Goal: Task Accomplishment & Management: Use online tool/utility

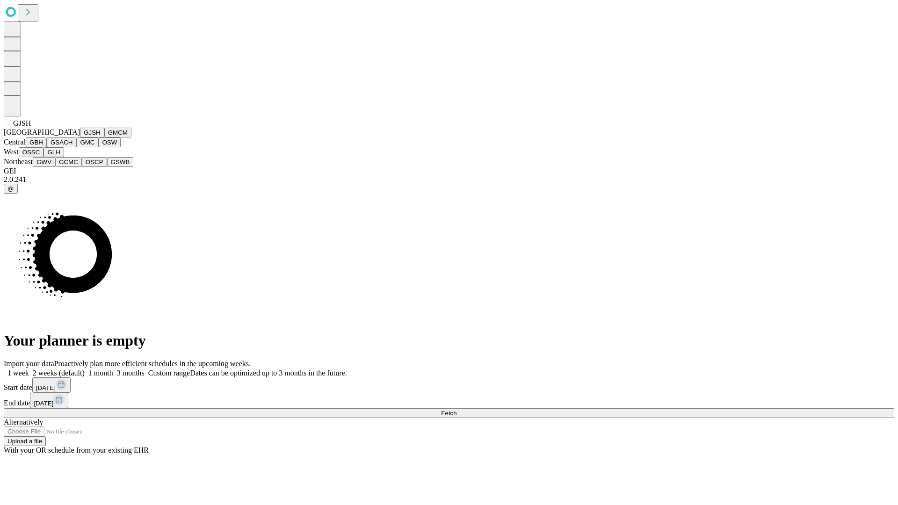
click at [80, 138] on button "GJSH" at bounding box center [92, 133] width 24 height 10
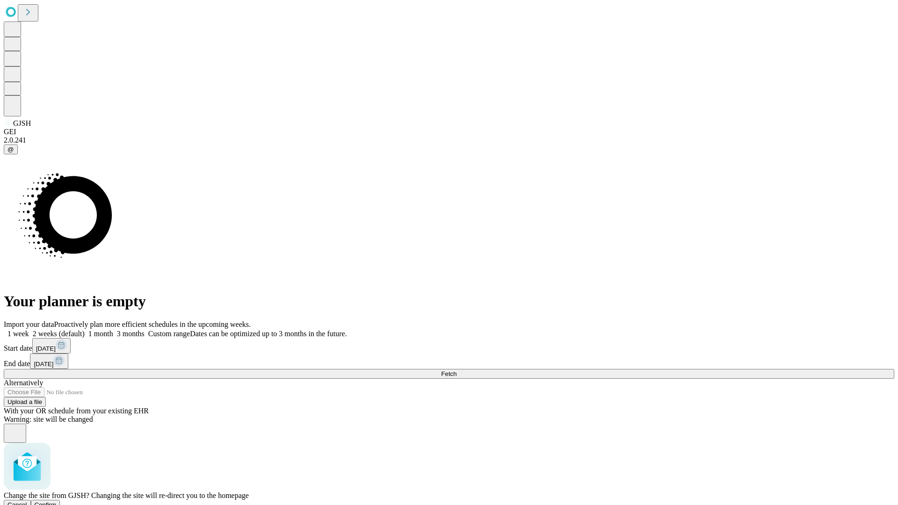
click at [57, 501] on span "Confirm" at bounding box center [46, 504] width 22 height 7
click at [29, 330] on label "1 week" at bounding box center [16, 334] width 25 height 8
click at [457, 370] on span "Fetch" at bounding box center [448, 373] width 15 height 7
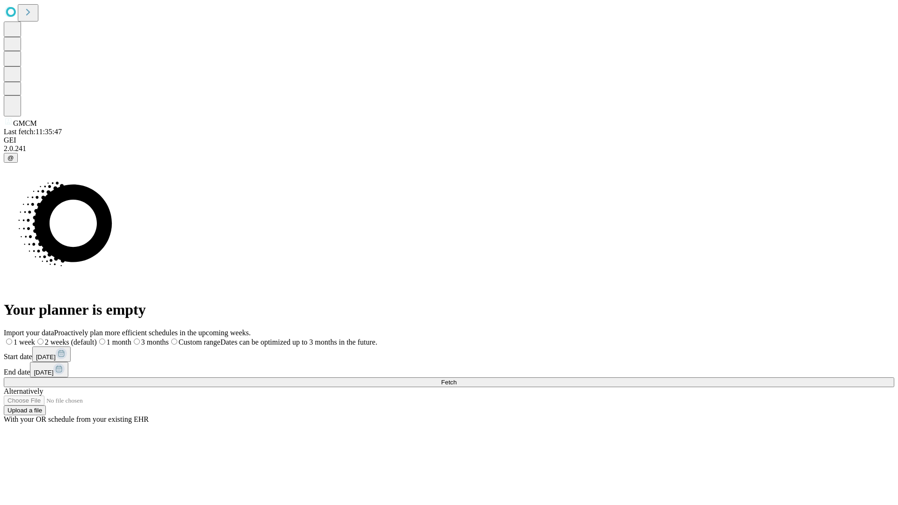
click at [457, 379] on span "Fetch" at bounding box center [448, 382] width 15 height 7
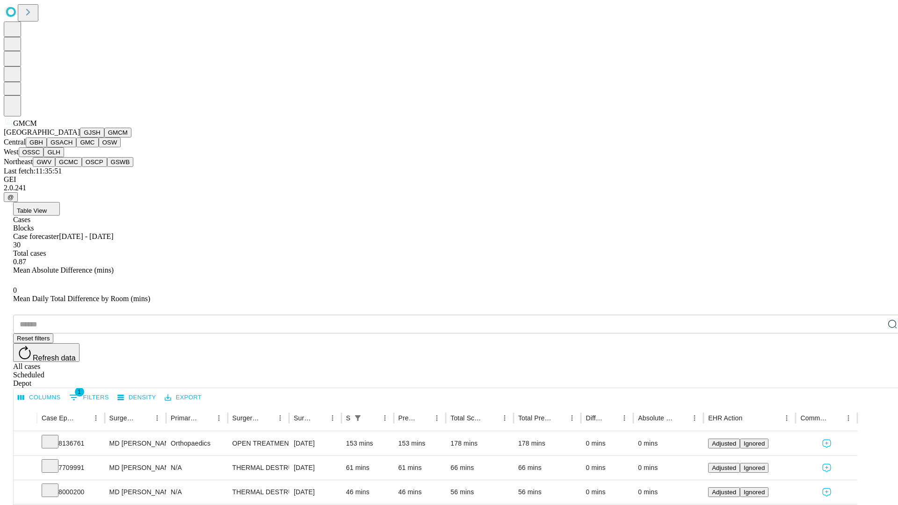
click at [47, 147] on button "GBH" at bounding box center [36, 143] width 21 height 10
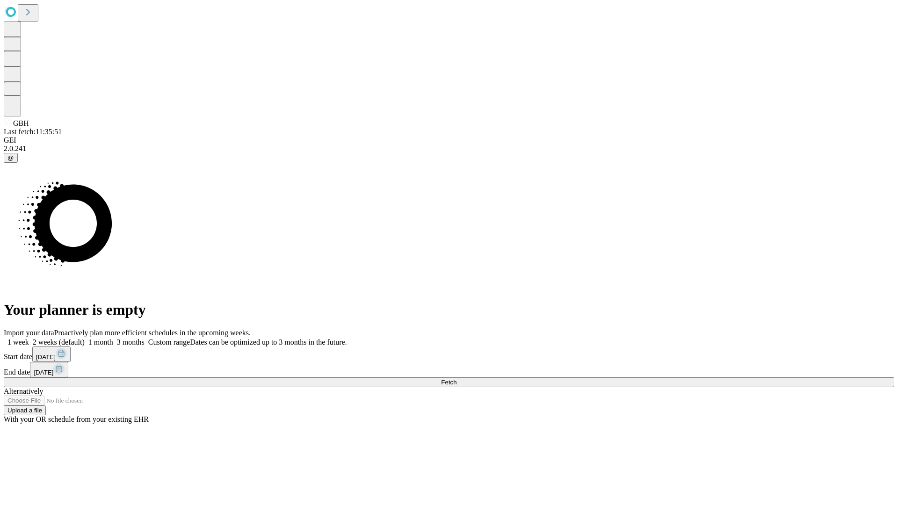
click at [457, 379] on span "Fetch" at bounding box center [448, 382] width 15 height 7
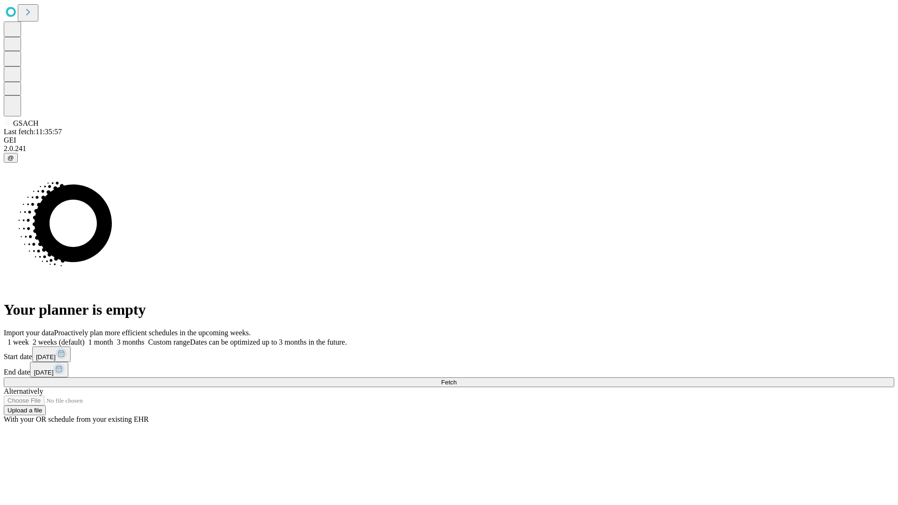
click at [29, 338] on label "1 week" at bounding box center [16, 342] width 25 height 8
click at [457, 379] on span "Fetch" at bounding box center [448, 382] width 15 height 7
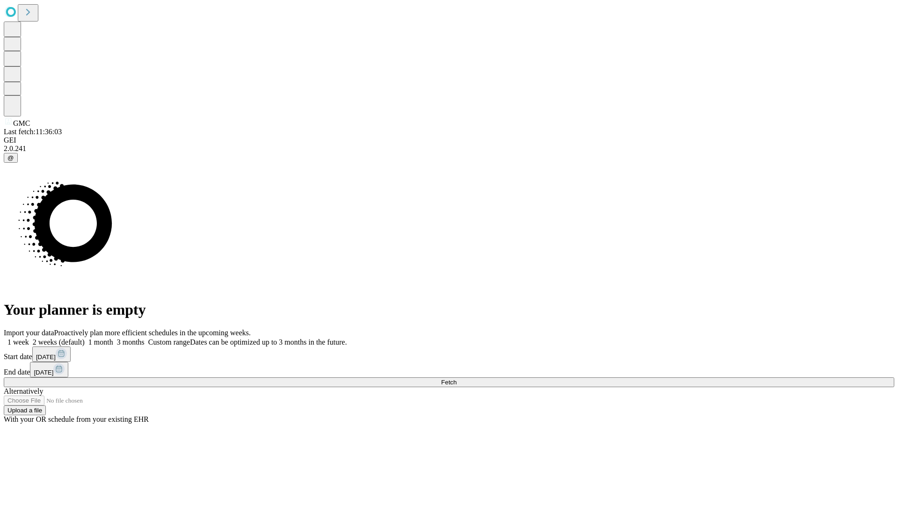
click at [29, 338] on label "1 week" at bounding box center [16, 342] width 25 height 8
click at [457, 379] on span "Fetch" at bounding box center [448, 382] width 15 height 7
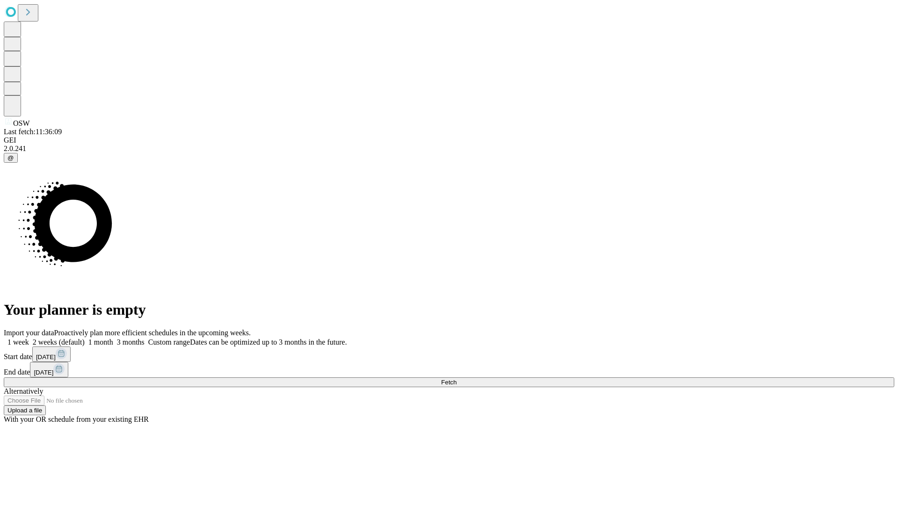
click at [29, 338] on label "1 week" at bounding box center [16, 342] width 25 height 8
click at [457, 379] on span "Fetch" at bounding box center [448, 382] width 15 height 7
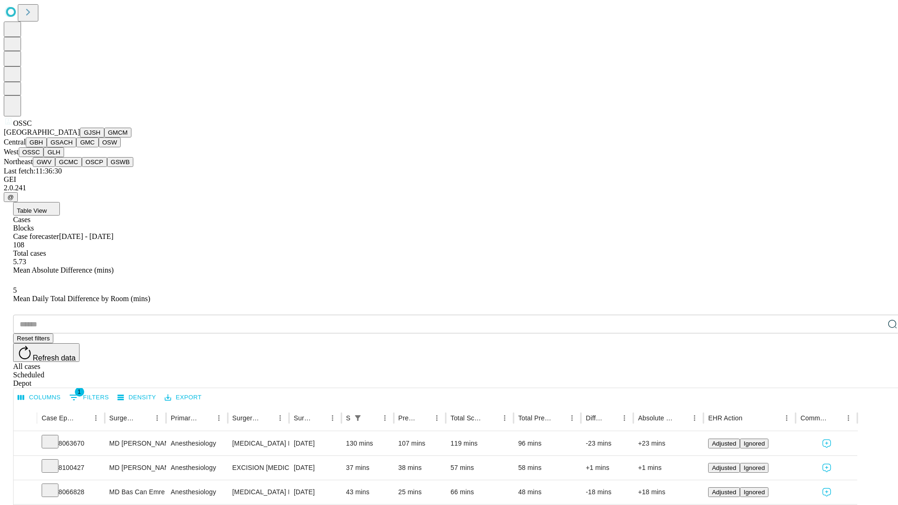
click at [64, 157] on button "GLH" at bounding box center [54, 152] width 20 height 10
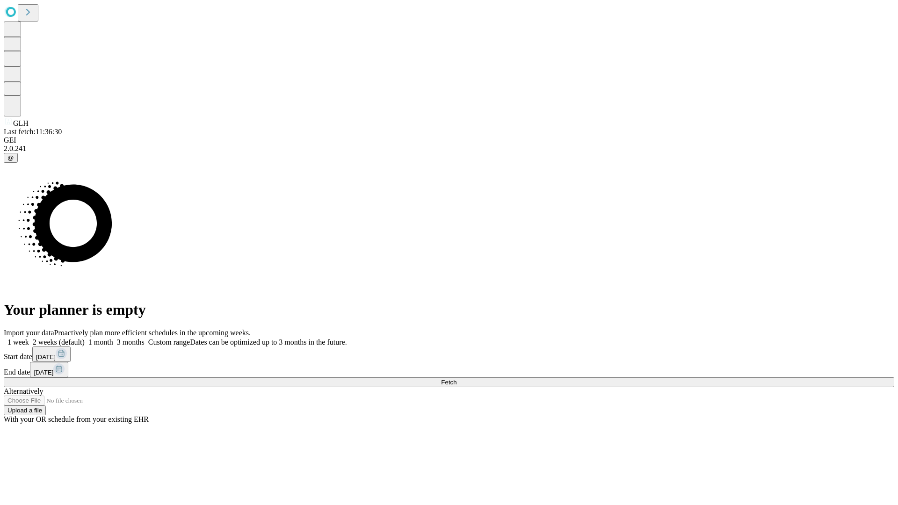
click at [457, 379] on span "Fetch" at bounding box center [448, 382] width 15 height 7
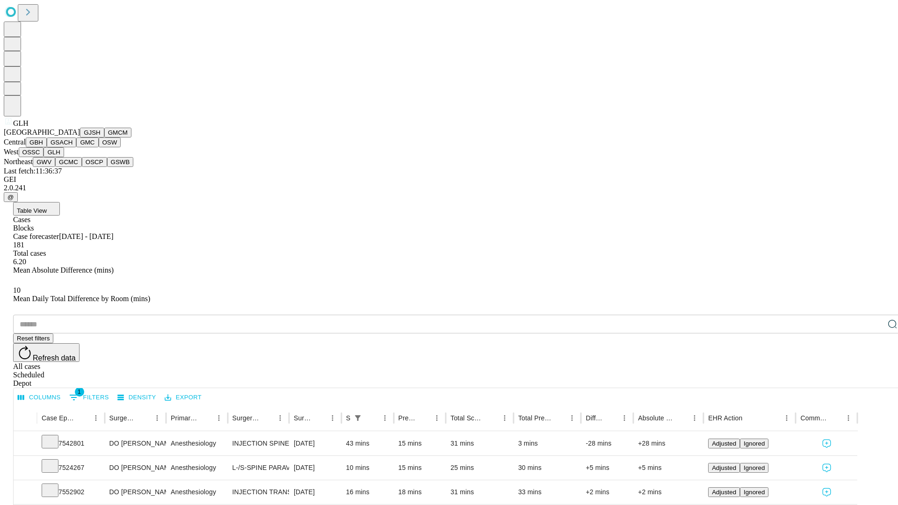
click at [55, 167] on button "GWV" at bounding box center [44, 162] width 22 height 10
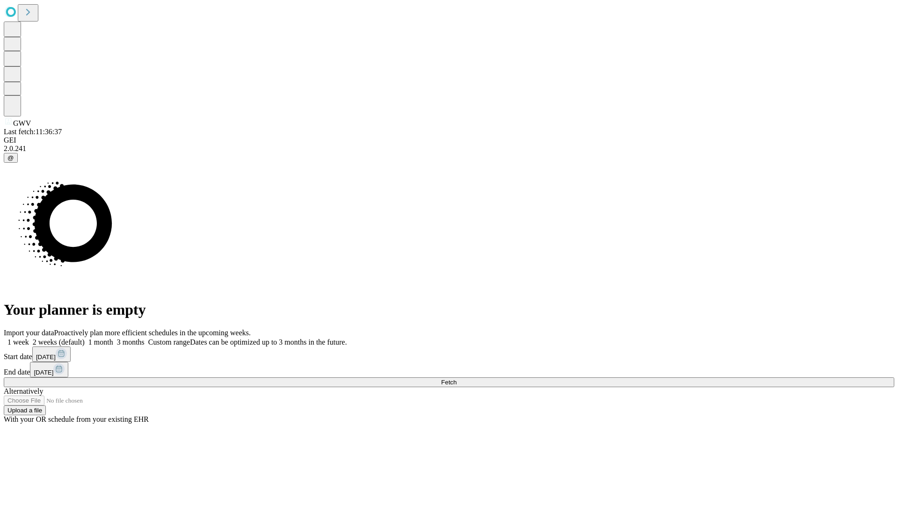
click at [29, 338] on label "1 week" at bounding box center [16, 342] width 25 height 8
click at [457, 379] on span "Fetch" at bounding box center [448, 382] width 15 height 7
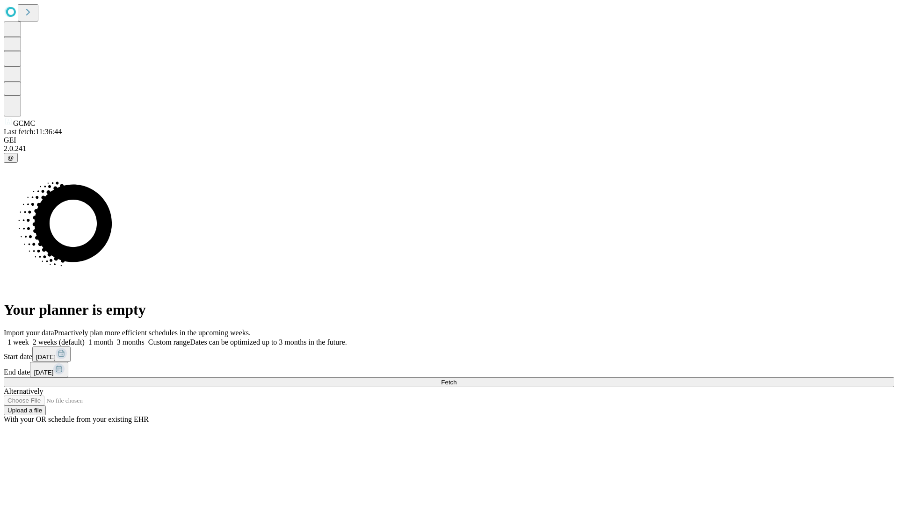
click at [29, 338] on label "1 week" at bounding box center [16, 342] width 25 height 8
click at [457, 379] on span "Fetch" at bounding box center [448, 382] width 15 height 7
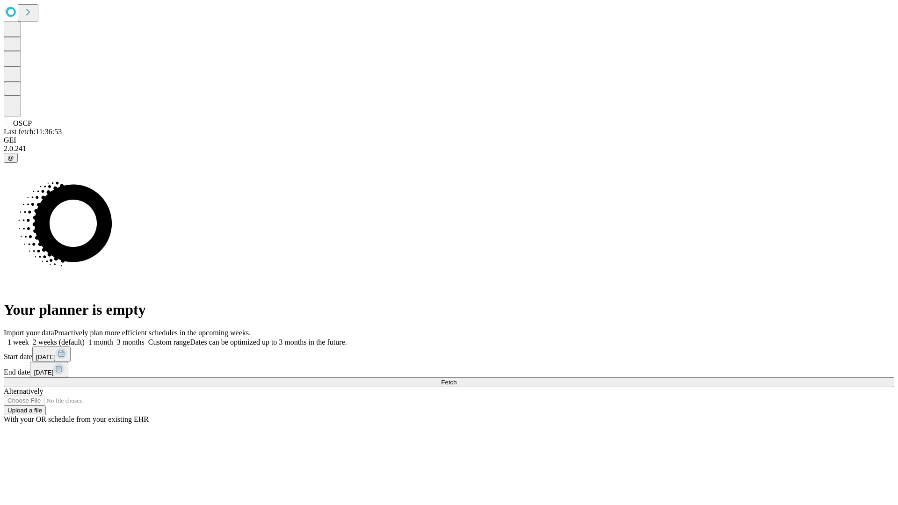
click at [29, 338] on label "1 week" at bounding box center [16, 342] width 25 height 8
click at [457, 379] on span "Fetch" at bounding box center [448, 382] width 15 height 7
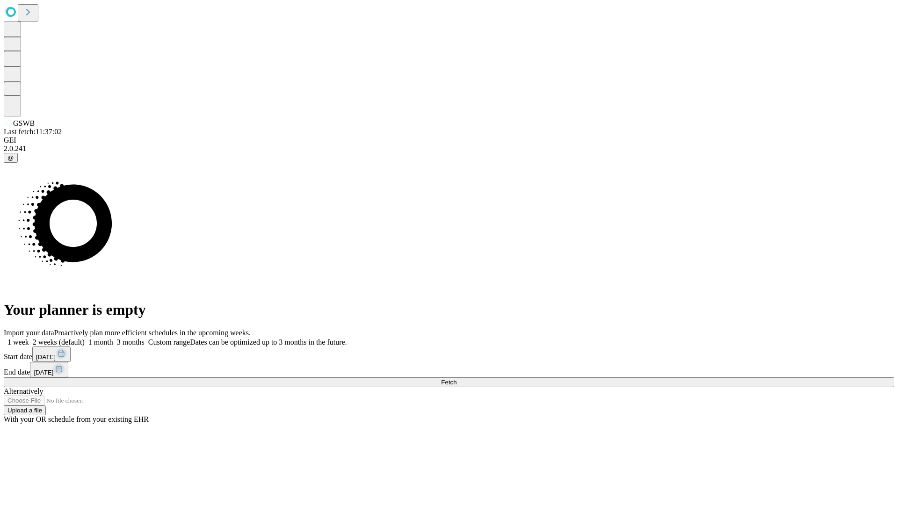
click at [29, 338] on label "1 week" at bounding box center [16, 342] width 25 height 8
click at [457, 379] on span "Fetch" at bounding box center [448, 382] width 15 height 7
